Goal: Find specific page/section: Find specific page/section

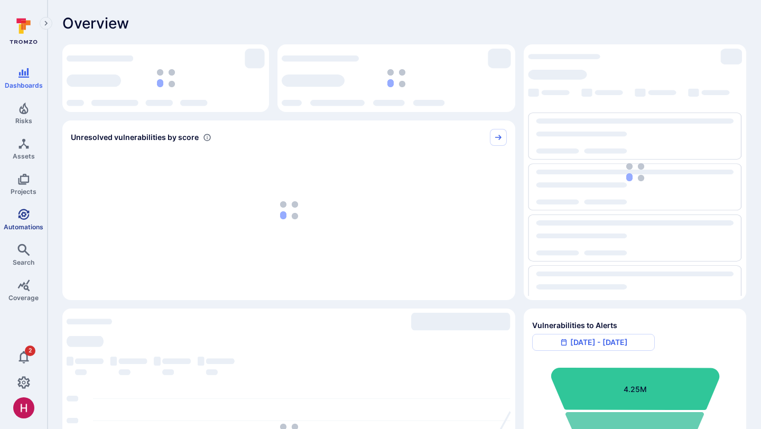
click at [31, 216] on link "Automations" at bounding box center [23, 219] width 47 height 31
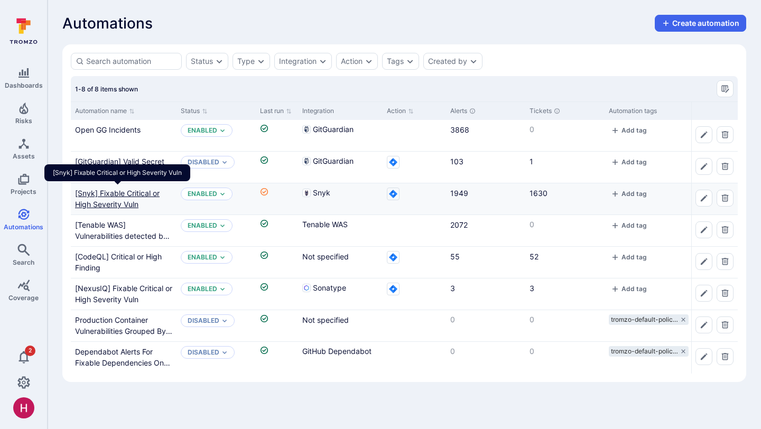
click at [124, 205] on Vuln"] "[Snyk] Fixable Critical or High Severity Vuln" at bounding box center [117, 199] width 85 height 20
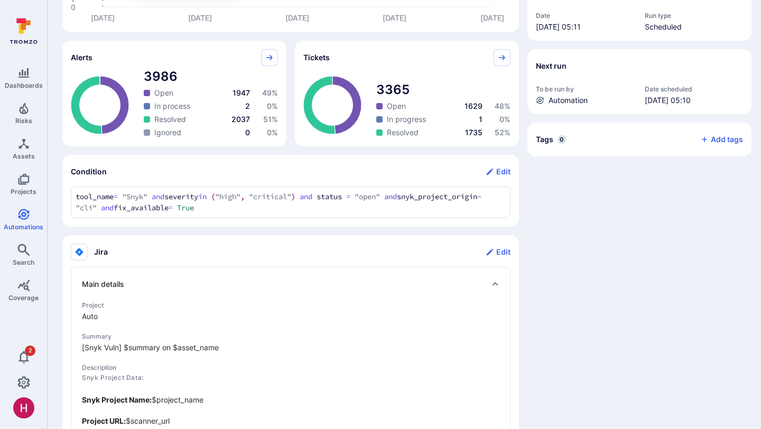
scroll to position [323, 0]
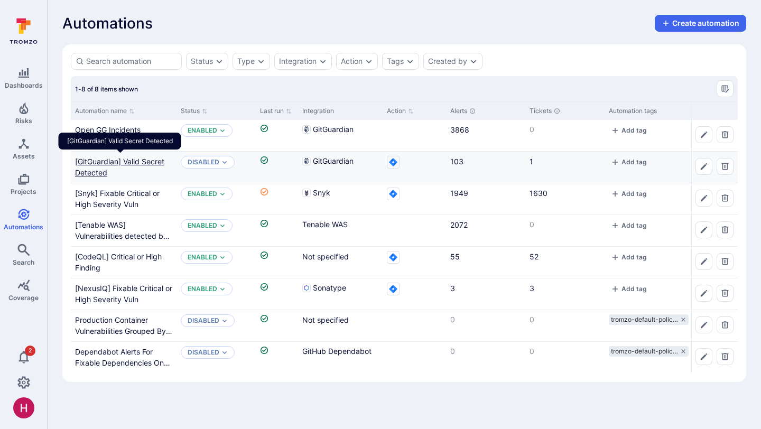
click at [138, 164] on Detected"] "[GitGuardian] Valid Secret Detected" at bounding box center [119, 167] width 89 height 20
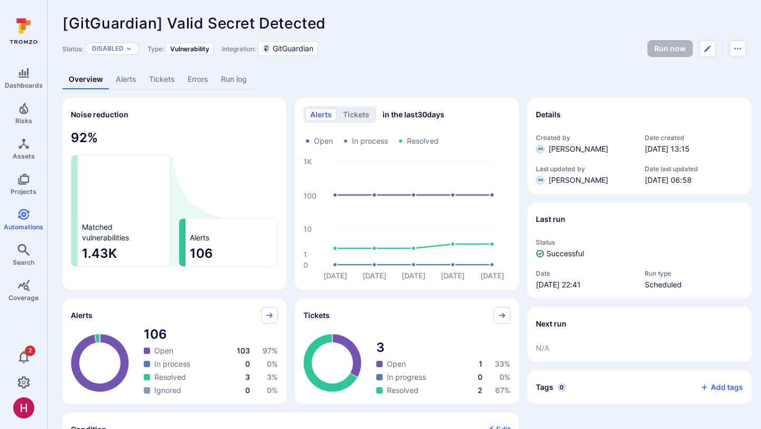
click at [123, 78] on link "Alerts" at bounding box center [125, 80] width 33 height 20
